Goal: Information Seeking & Learning: Learn about a topic

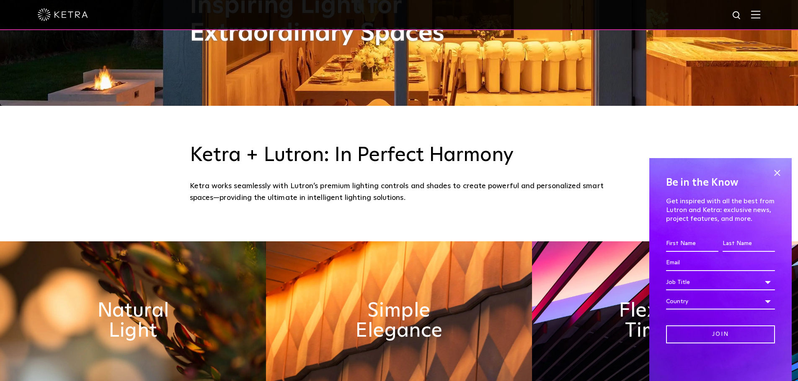
scroll to position [377, 0]
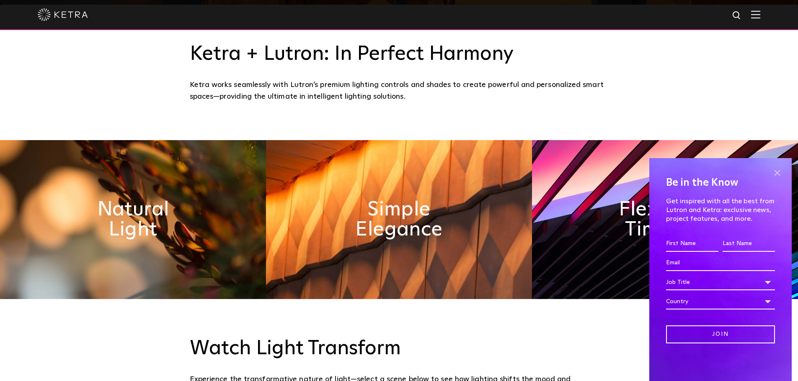
click at [777, 173] on span at bounding box center [776, 173] width 13 height 13
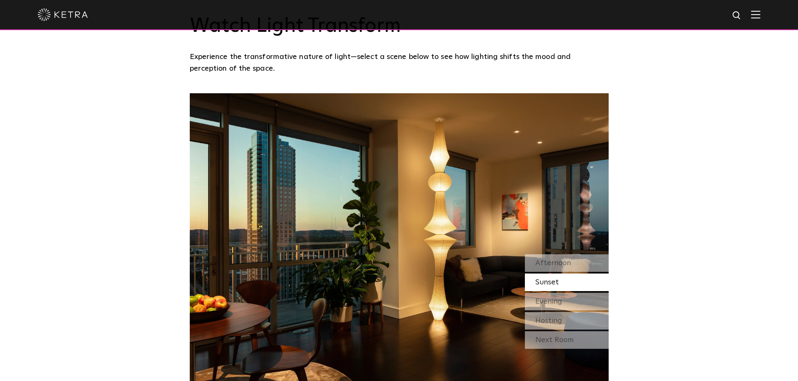
scroll to position [712, 0]
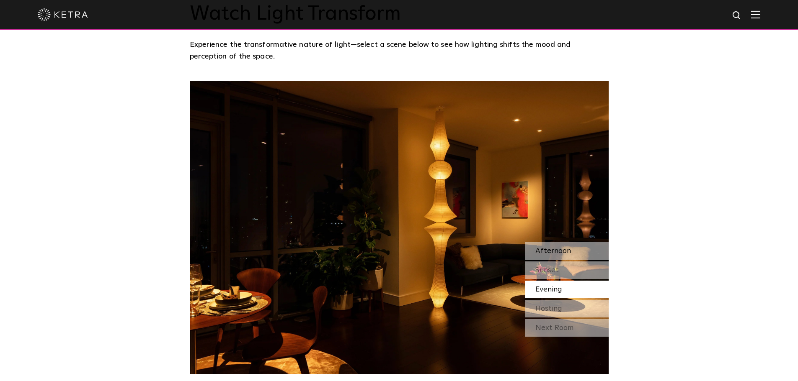
click at [585, 247] on div "Afternoon" at bounding box center [567, 251] width 84 height 18
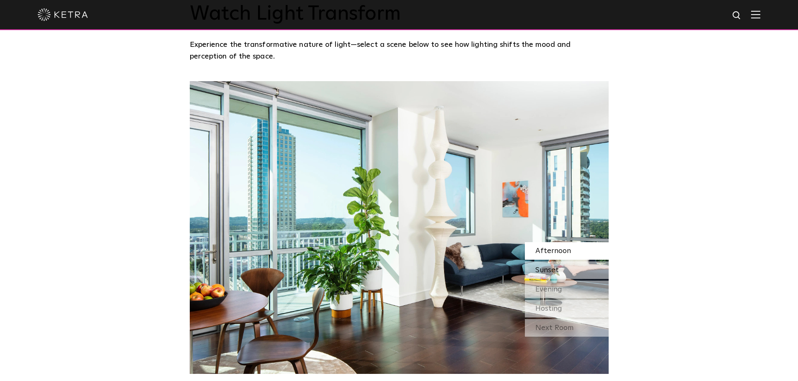
click at [584, 268] on div "Sunset" at bounding box center [567, 271] width 84 height 18
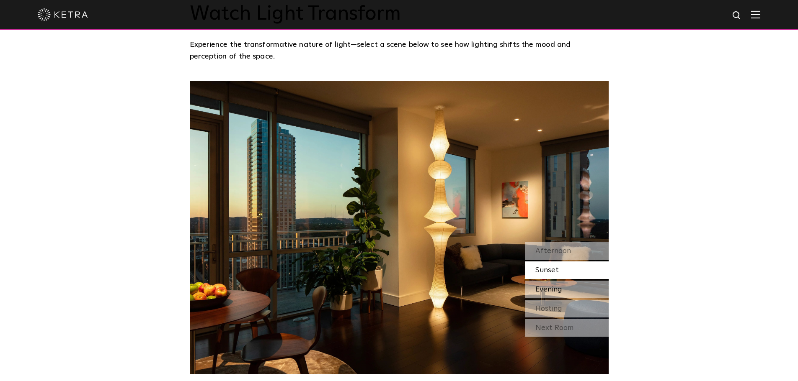
click at [584, 287] on div "Evening" at bounding box center [567, 290] width 84 height 18
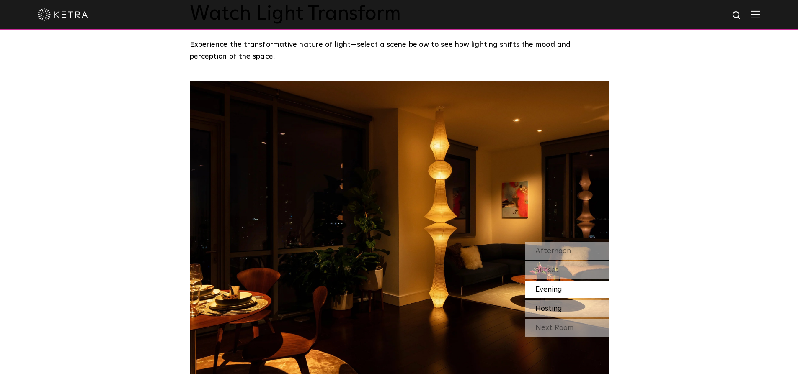
click at [588, 304] on div "Hosting" at bounding box center [567, 309] width 84 height 18
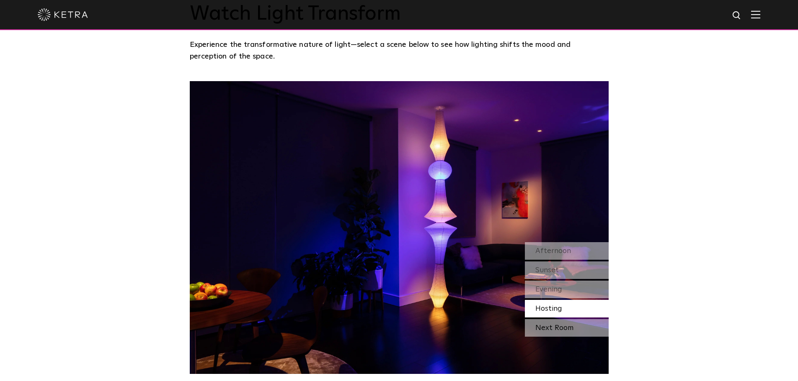
click at [589, 329] on div "Next Room" at bounding box center [567, 328] width 84 height 18
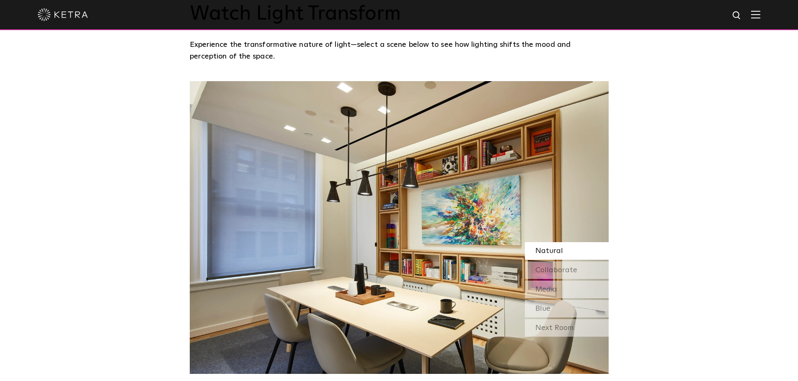
click at [589, 329] on div "Next Room" at bounding box center [567, 328] width 84 height 18
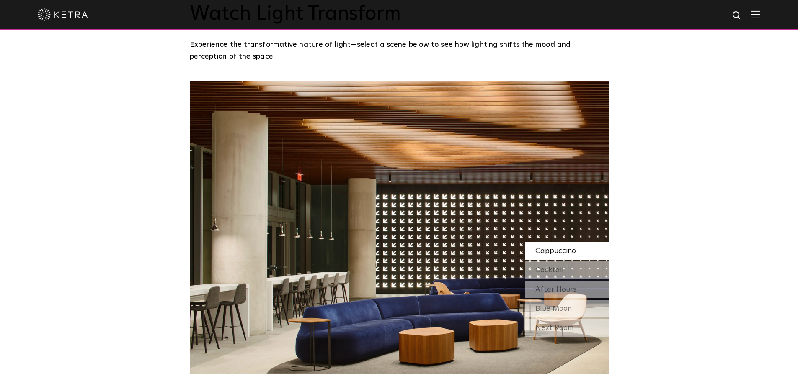
click at [565, 254] on span "Cappuccino" at bounding box center [555, 251] width 41 height 8
click at [567, 269] on div "Cocktail" at bounding box center [567, 271] width 84 height 18
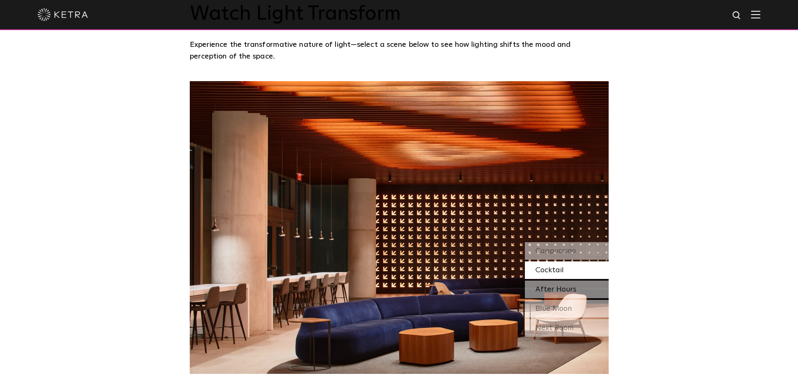
click at [570, 292] on span "After Hours" at bounding box center [555, 290] width 41 height 8
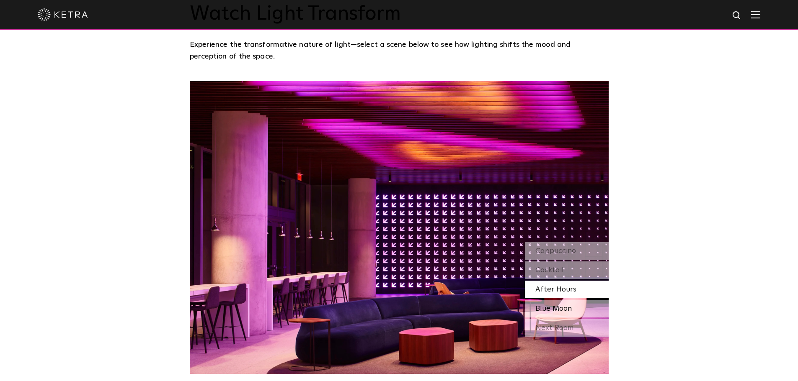
click at [573, 305] on div "Blue Moon" at bounding box center [567, 309] width 84 height 18
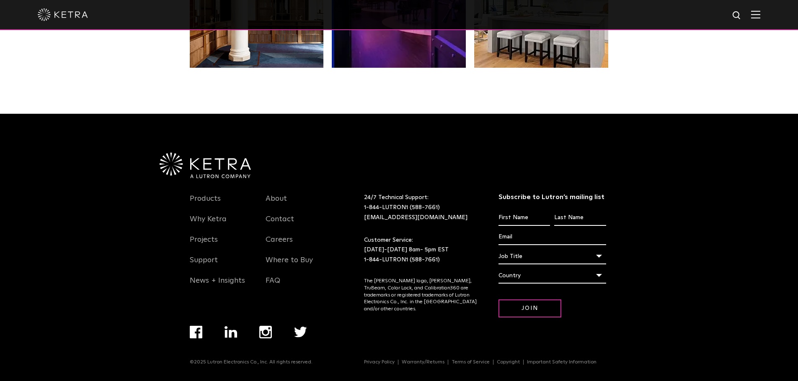
scroll to position [1761, 0]
click at [688, 234] on div "Products Why [PERSON_NAME] Projects Support News + Insights About Contact Caree…" at bounding box center [399, 248] width 798 height 268
click at [222, 220] on link "Why Ketra" at bounding box center [208, 224] width 37 height 19
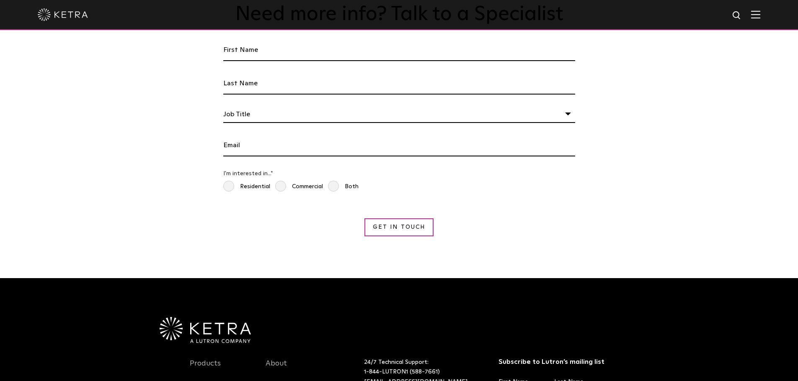
scroll to position [1579, 0]
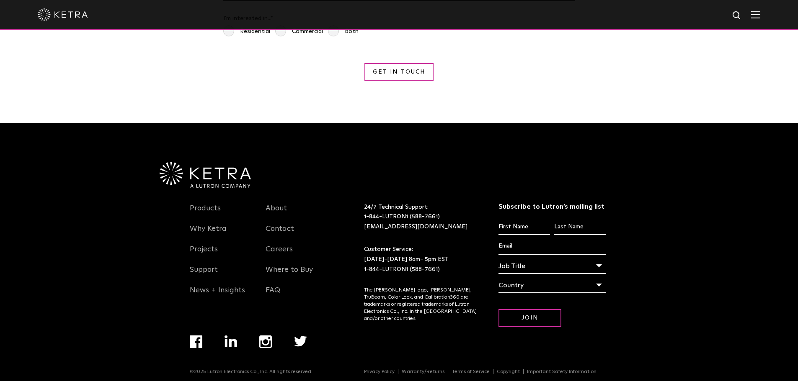
click at [714, 276] on div "Products Why [PERSON_NAME] Projects Support News + Insights About Contact Caree…" at bounding box center [399, 257] width 798 height 268
click at [143, 266] on div "Products Why [PERSON_NAME] Projects Support News + Insights About Contact Caree…" at bounding box center [399, 257] width 798 height 268
